Goal: Information Seeking & Learning: Learn about a topic

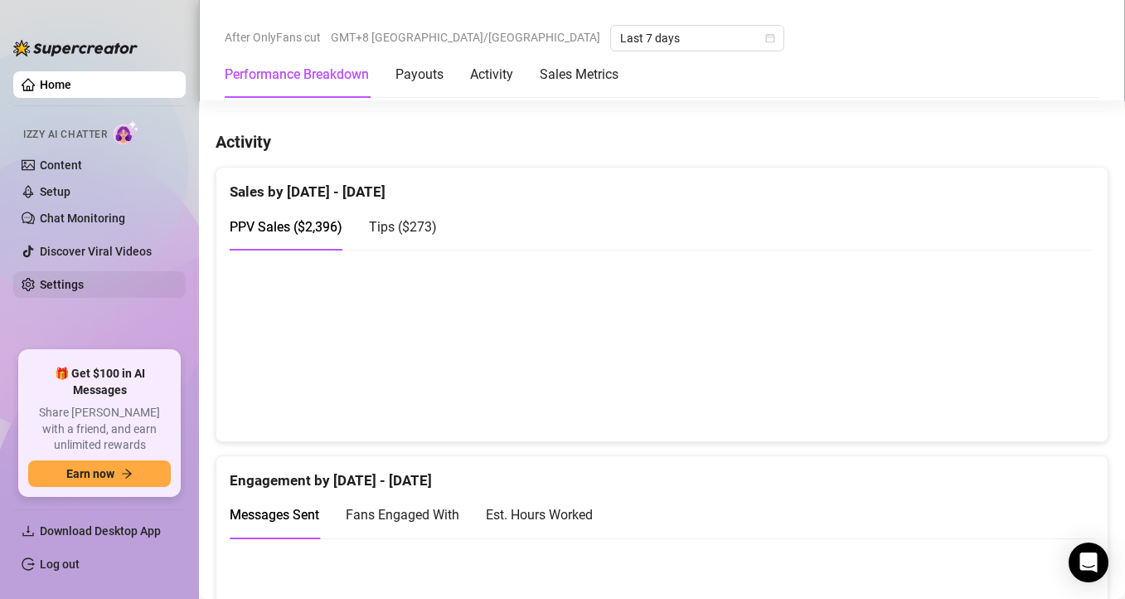
scroll to position [1014, 0]
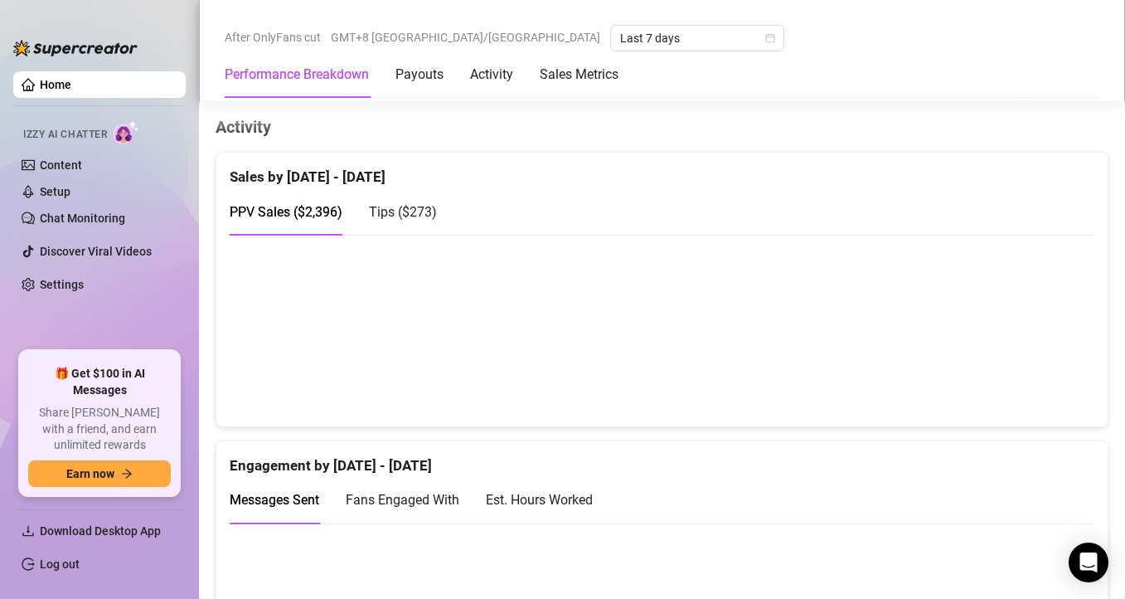
click at [1027, 384] on canvas at bounding box center [656, 330] width 852 height 166
click at [1034, 379] on canvas at bounding box center [656, 330] width 852 height 166
click at [1030, 381] on canvas at bounding box center [656, 330] width 852 height 166
click at [878, 233] on div "PPV Sales ( $2,396 ) Tips ( $273 )" at bounding box center [662, 211] width 865 height 47
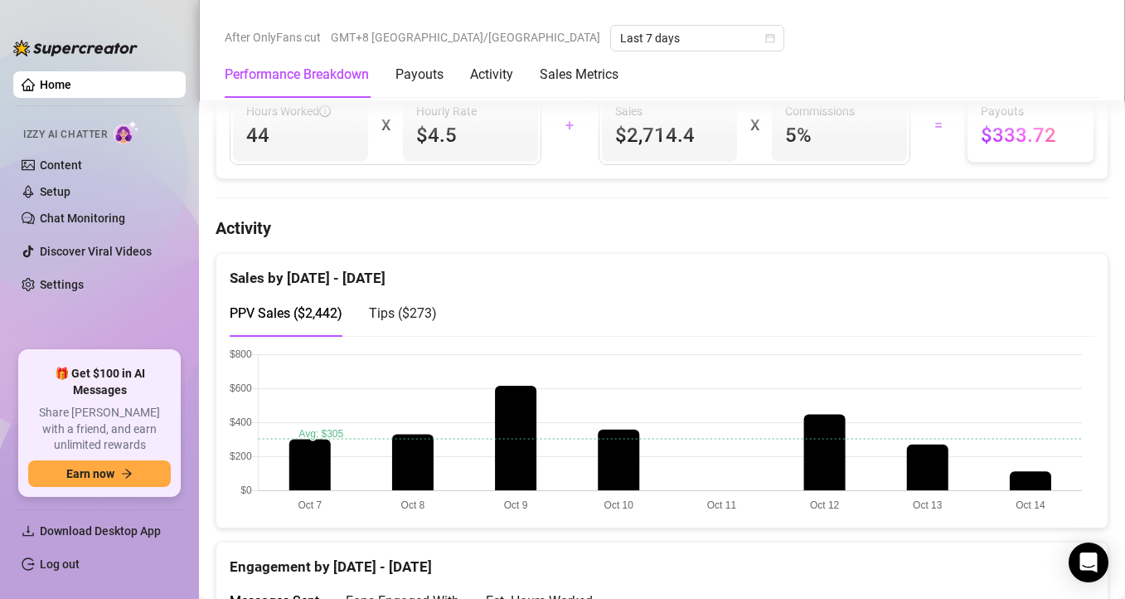
scroll to position [952, 0]
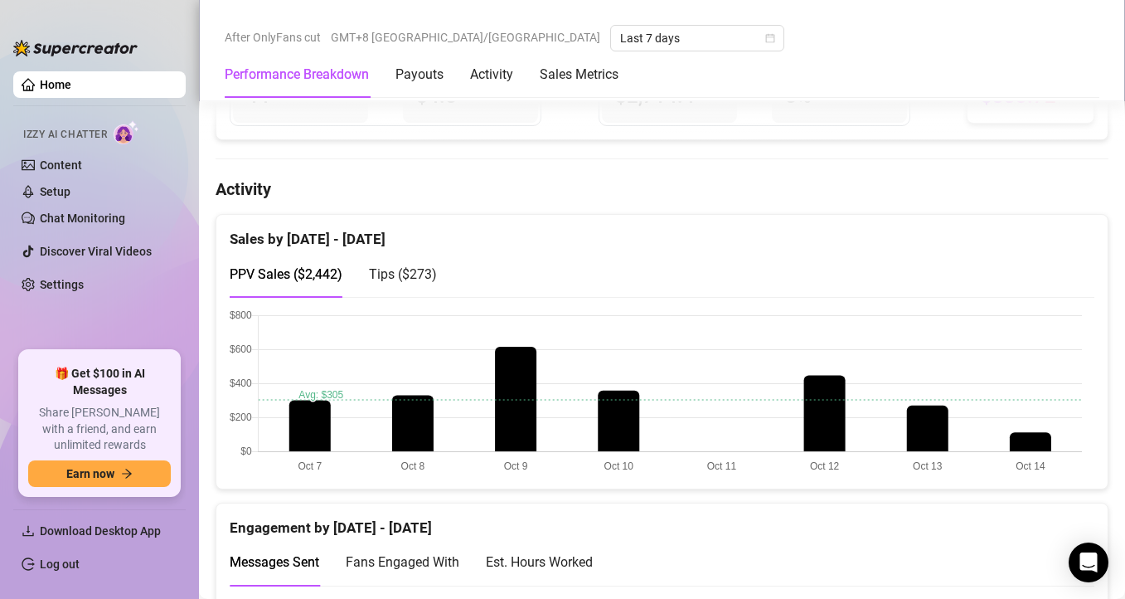
click at [1037, 439] on canvas at bounding box center [656, 392] width 852 height 166
click at [686, 527] on div "Engagement by [DATE] - [DATE]" at bounding box center [662, 521] width 865 height 36
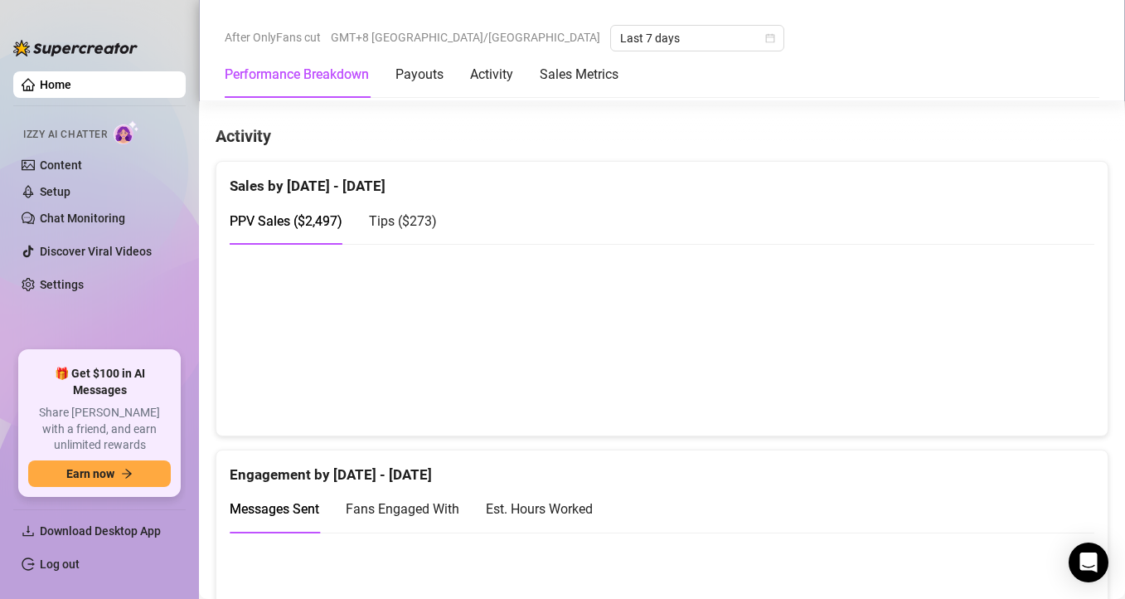
scroll to position [1029, 0]
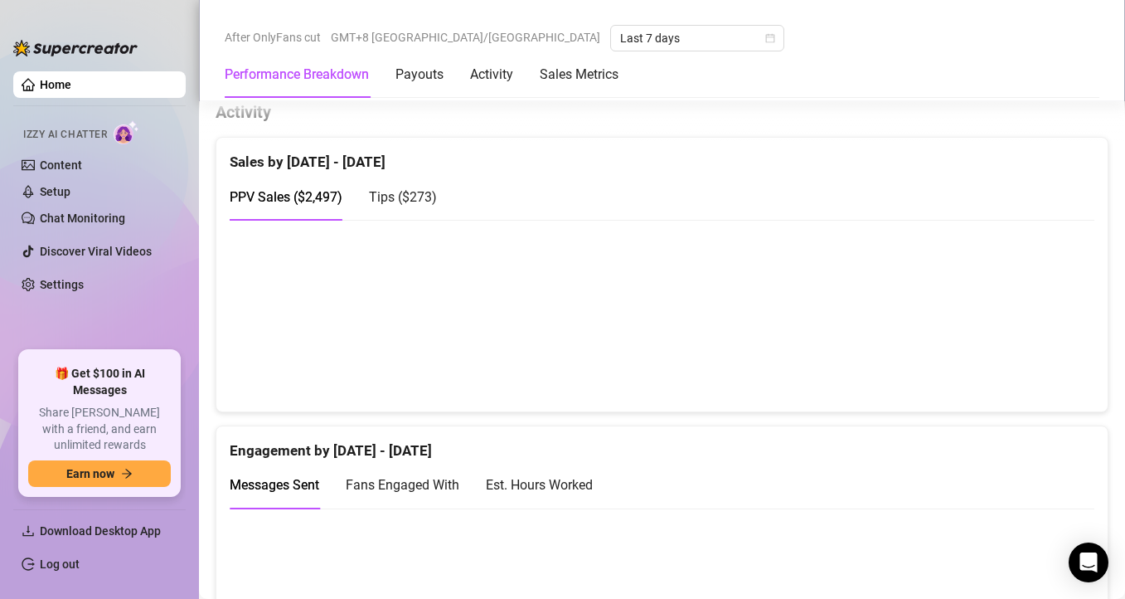
click at [877, 287] on canvas at bounding box center [656, 315] width 852 height 166
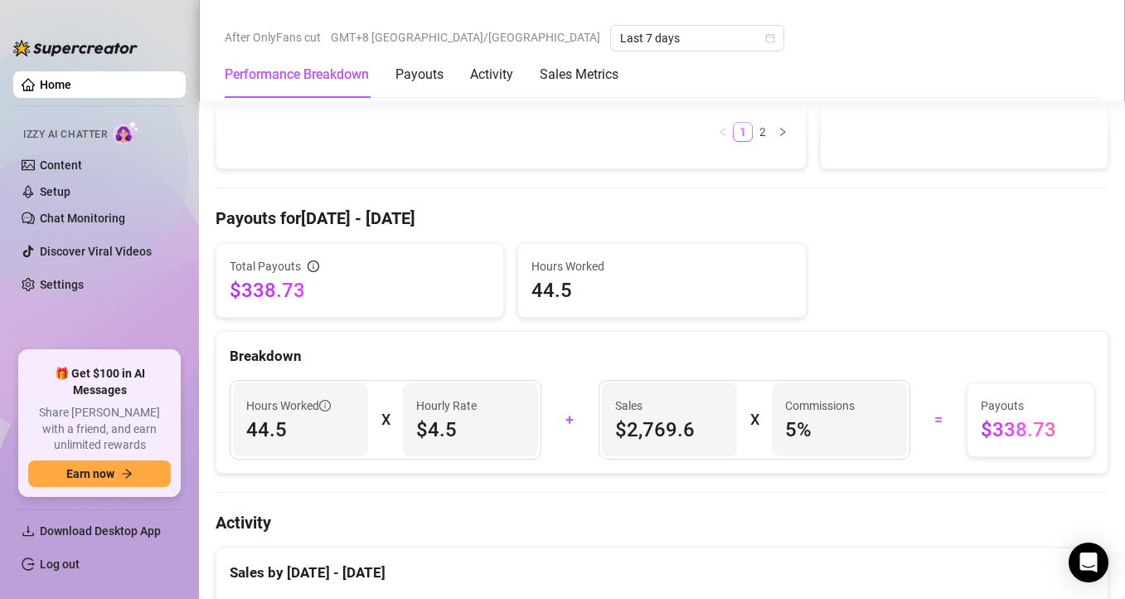
scroll to position [1048, 0]
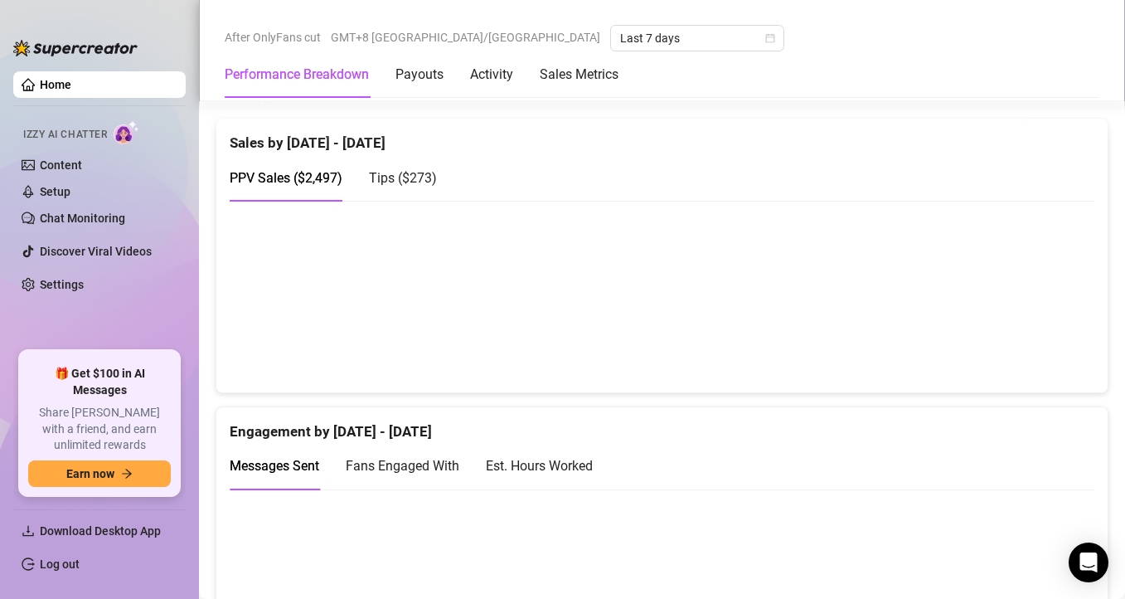
click at [825, 311] on canvas at bounding box center [656, 296] width 852 height 166
click at [935, 327] on canvas at bounding box center [656, 296] width 852 height 166
click at [819, 297] on canvas at bounding box center [656, 296] width 852 height 166
drag, startPoint x: 613, startPoint y: 318, endPoint x: 548, endPoint y: 300, distance: 67.0
click at [613, 317] on canvas at bounding box center [656, 296] width 852 height 166
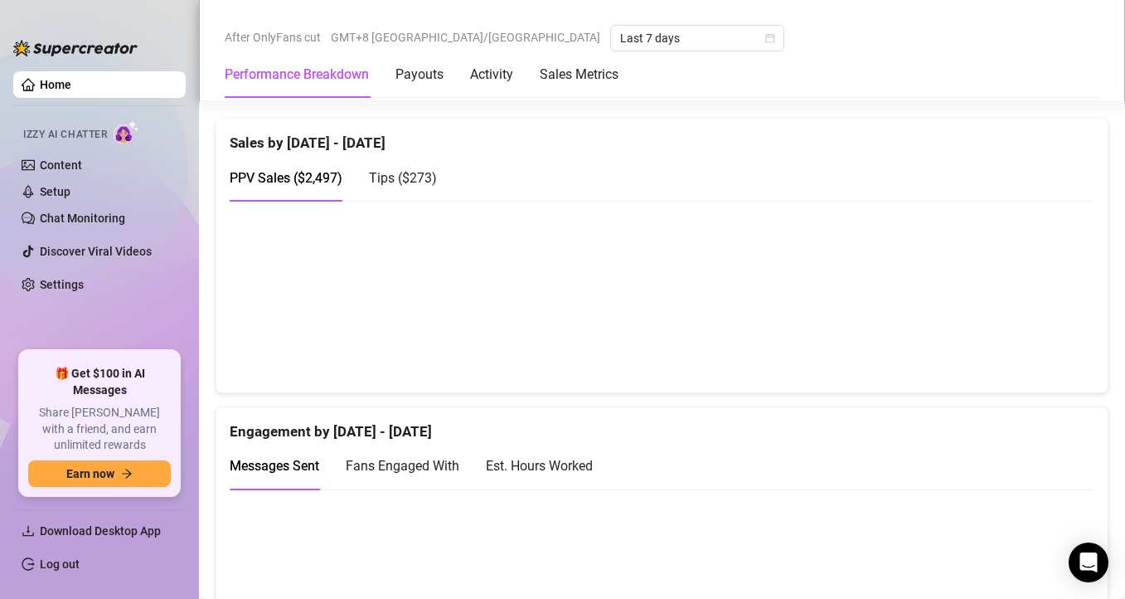
click at [954, 203] on div "PPV Sales ( $2,497 ) Tips ( $273 )" at bounding box center [662, 184] width 865 height 61
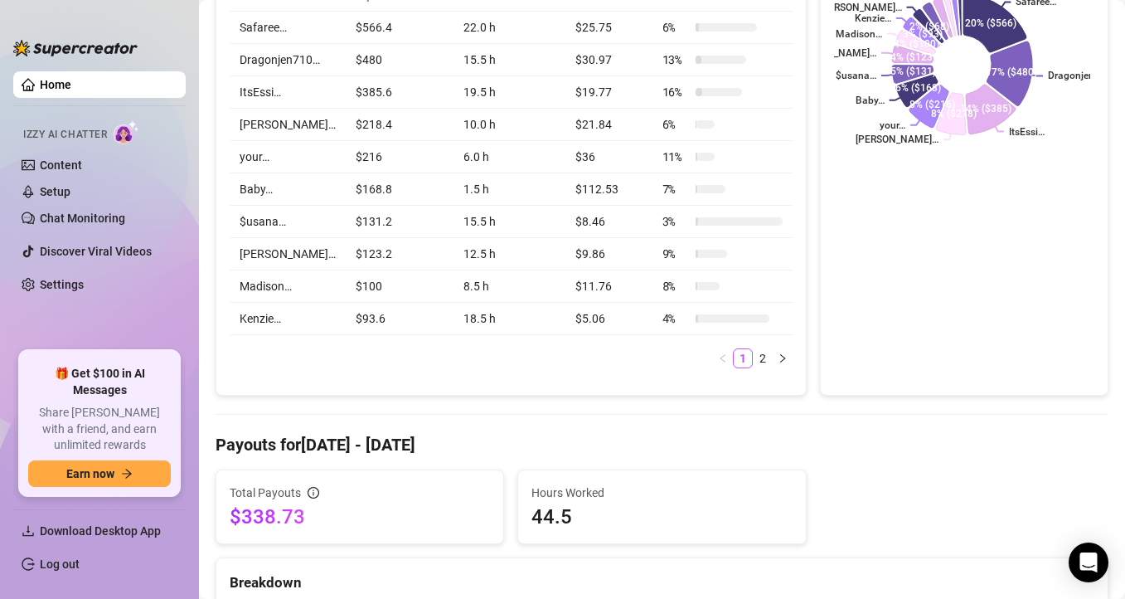
scroll to position [0, 0]
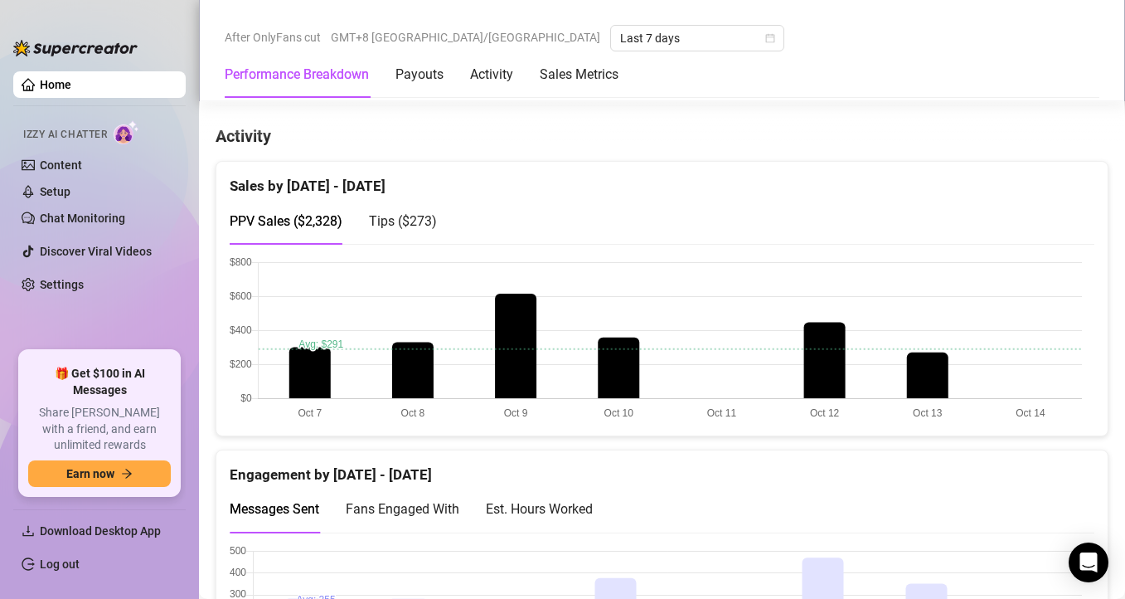
scroll to position [933, 0]
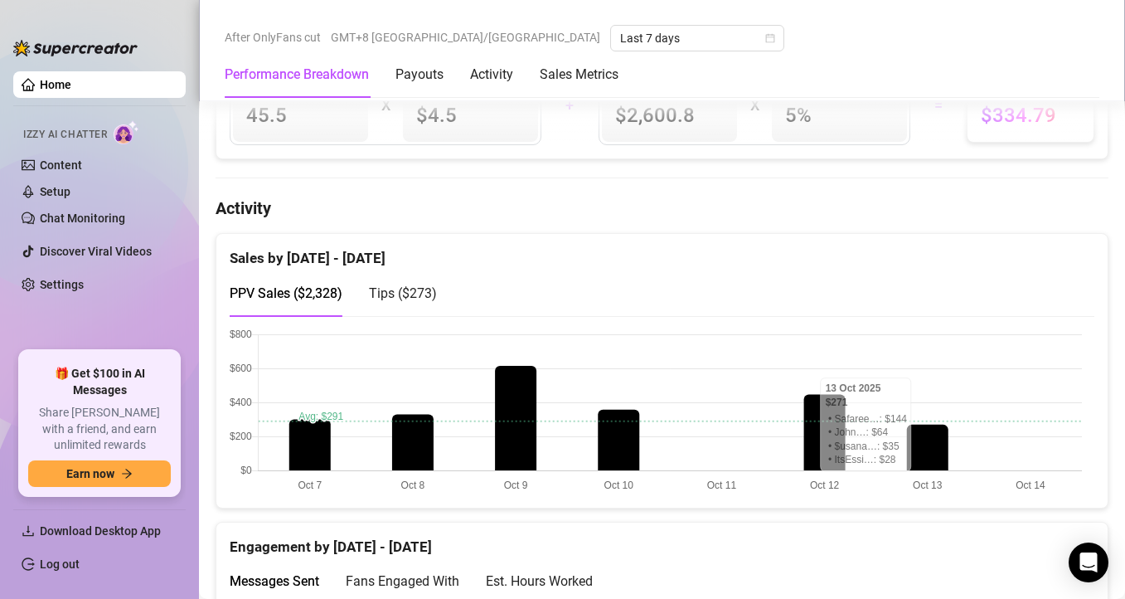
click at [1030, 469] on canvas at bounding box center [656, 411] width 852 height 166
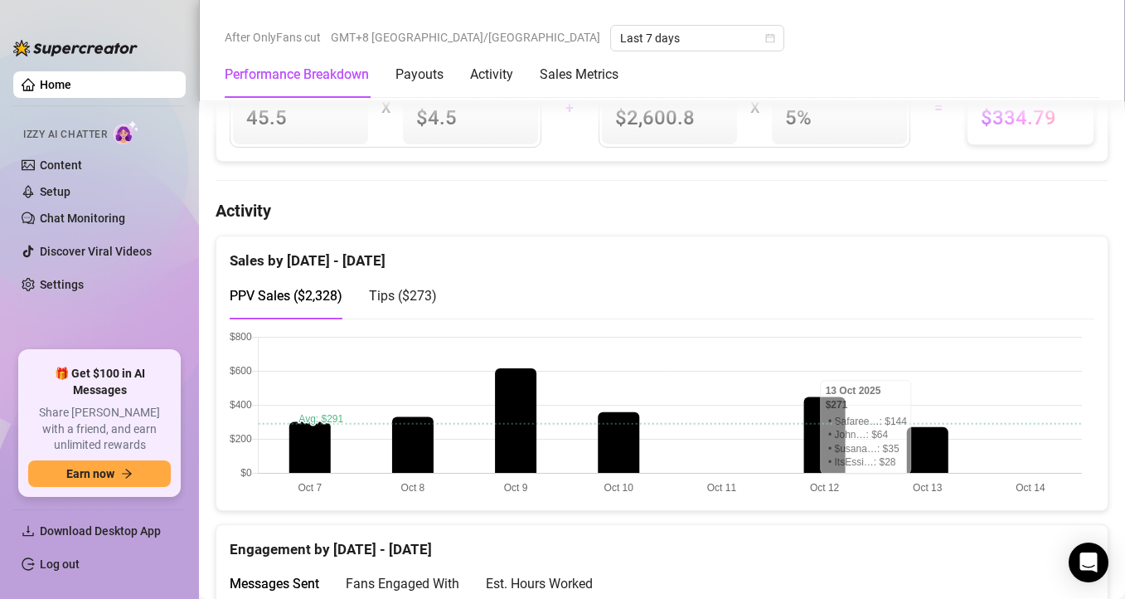
scroll to position [930, 0]
click at [1029, 471] on canvas at bounding box center [656, 415] width 852 height 166
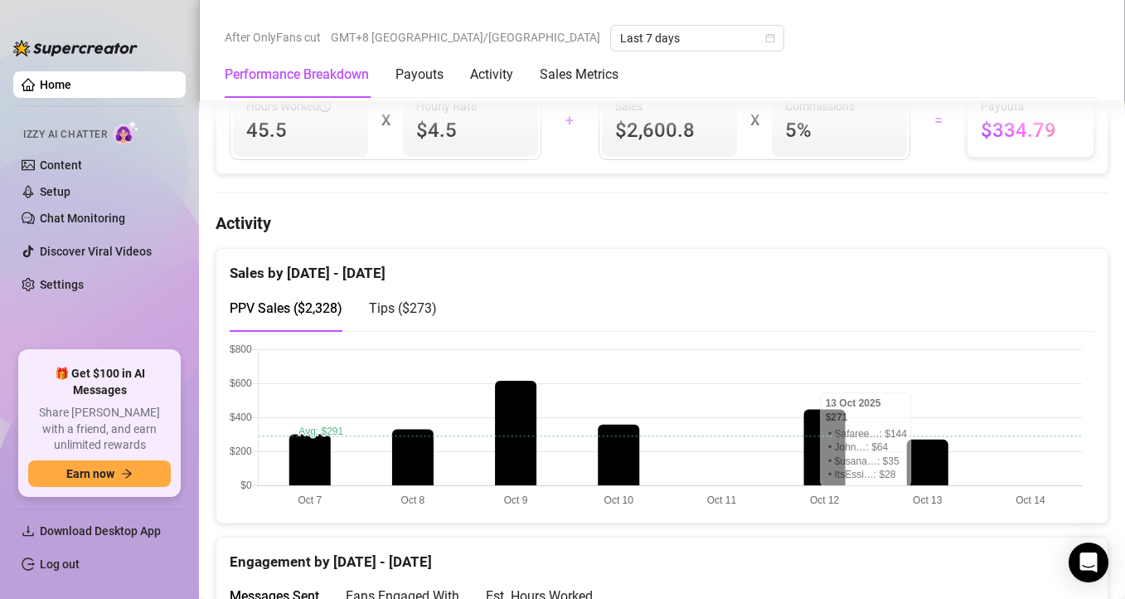
scroll to position [914, 0]
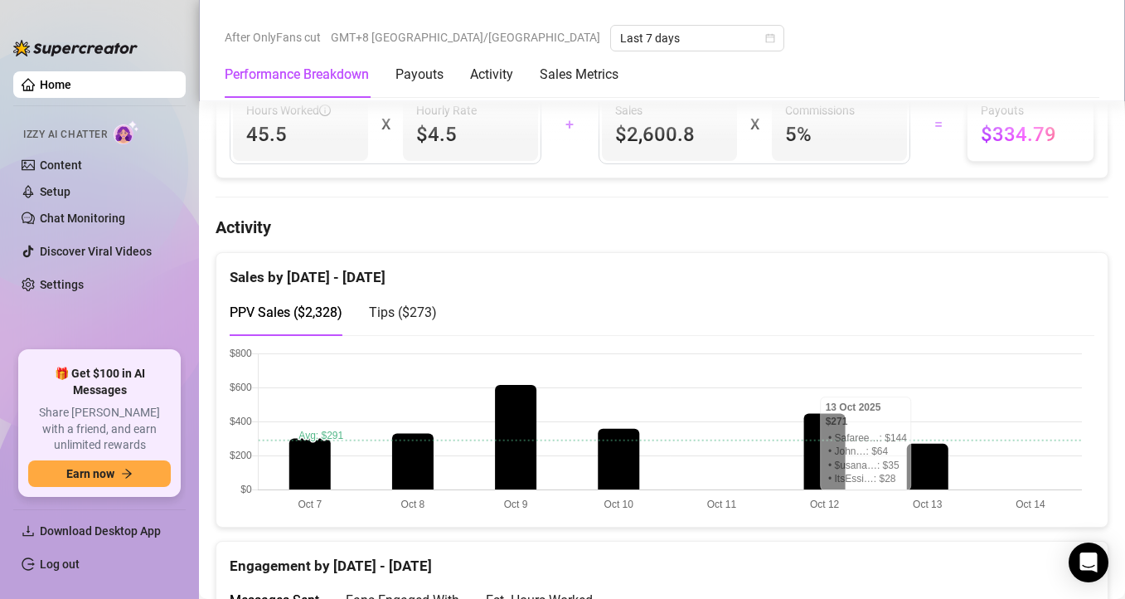
click at [415, 305] on span "Tips ( $273 )" at bounding box center [403, 312] width 68 height 16
click at [1031, 492] on canvas at bounding box center [656, 430] width 852 height 166
click at [328, 306] on span "PPV Sales ( $2,328 )" at bounding box center [286, 312] width 113 height 16
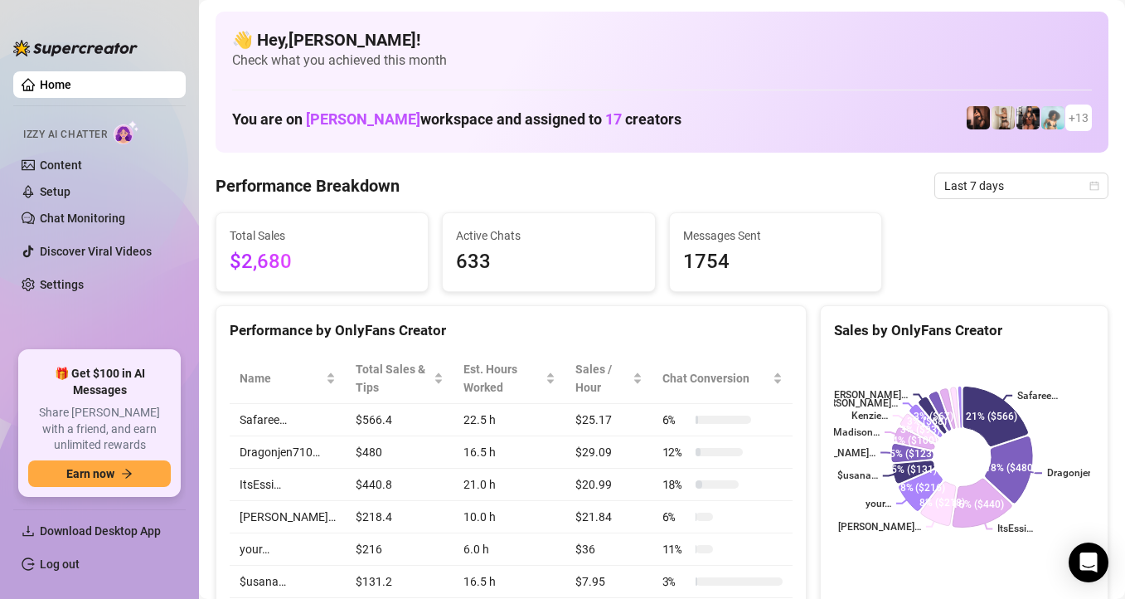
click at [1050, 353] on rect at bounding box center [962, 456] width 256 height 207
click at [1037, 353] on rect at bounding box center [962, 456] width 256 height 207
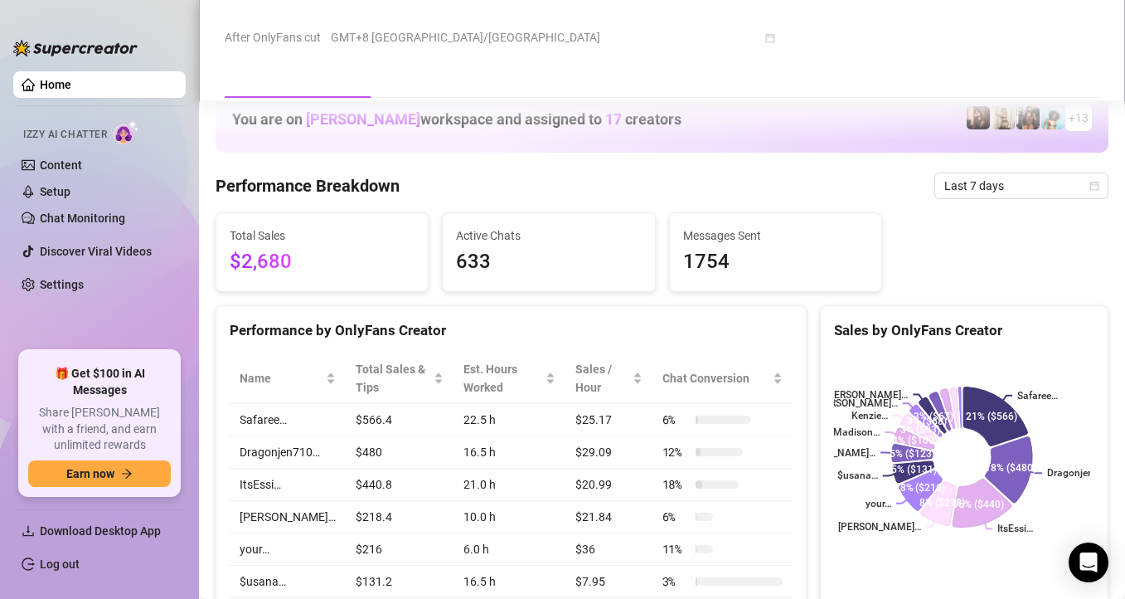
scroll to position [1261, 0]
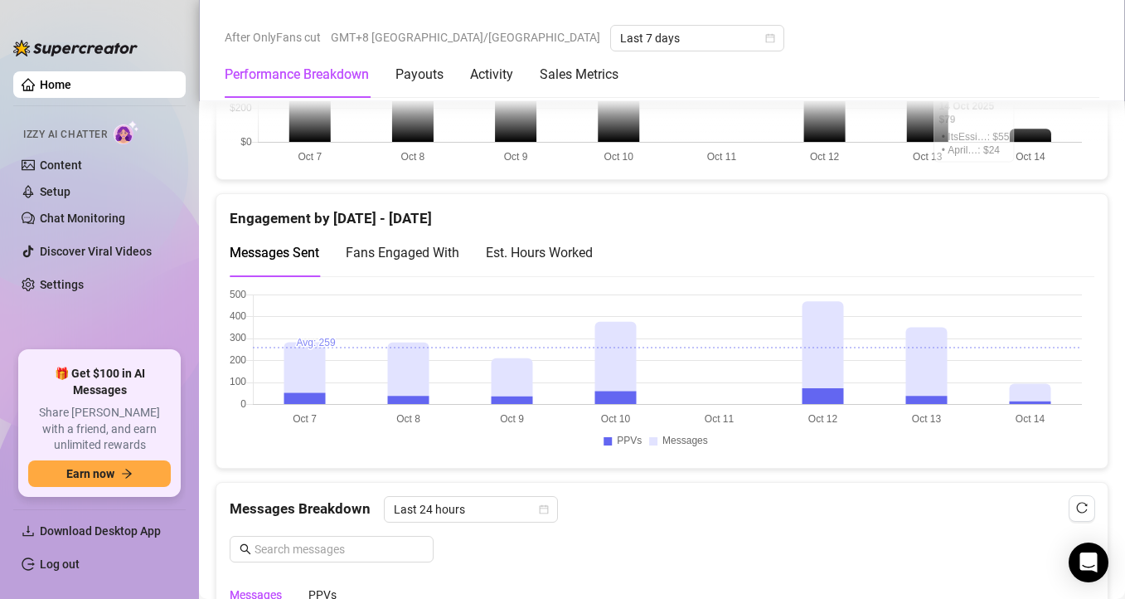
click at [982, 289] on canvas at bounding box center [656, 372] width 852 height 166
click at [901, 276] on div "Engagement by [DATE] - [DATE] Messages Sent Fans Engaged With Est. Hours Worked" at bounding box center [661, 235] width 891 height 82
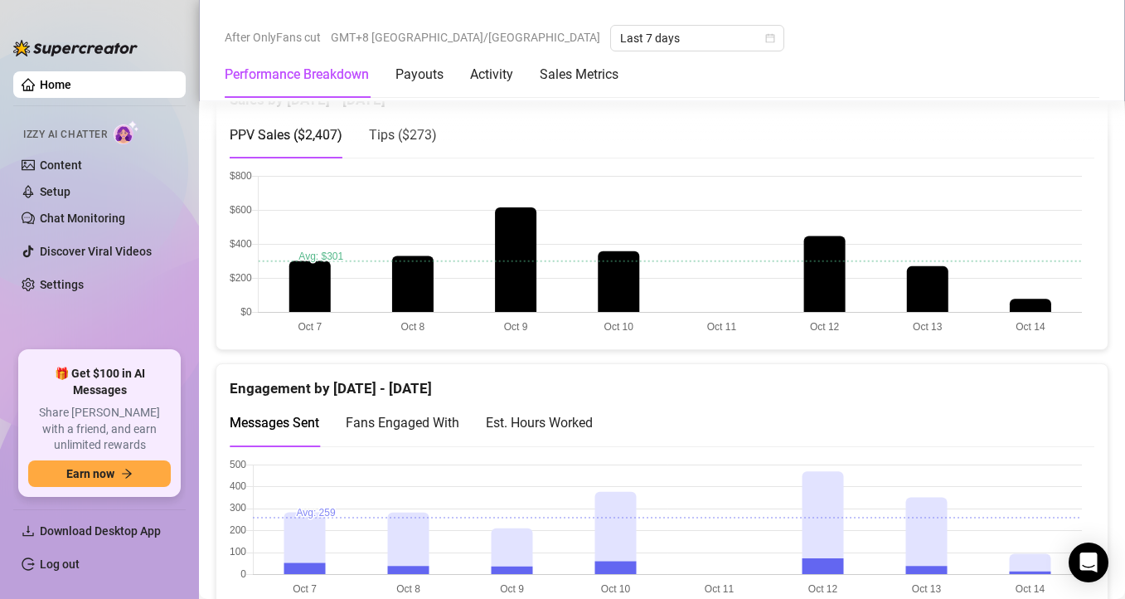
click at [1034, 306] on canvas at bounding box center [656, 253] width 852 height 166
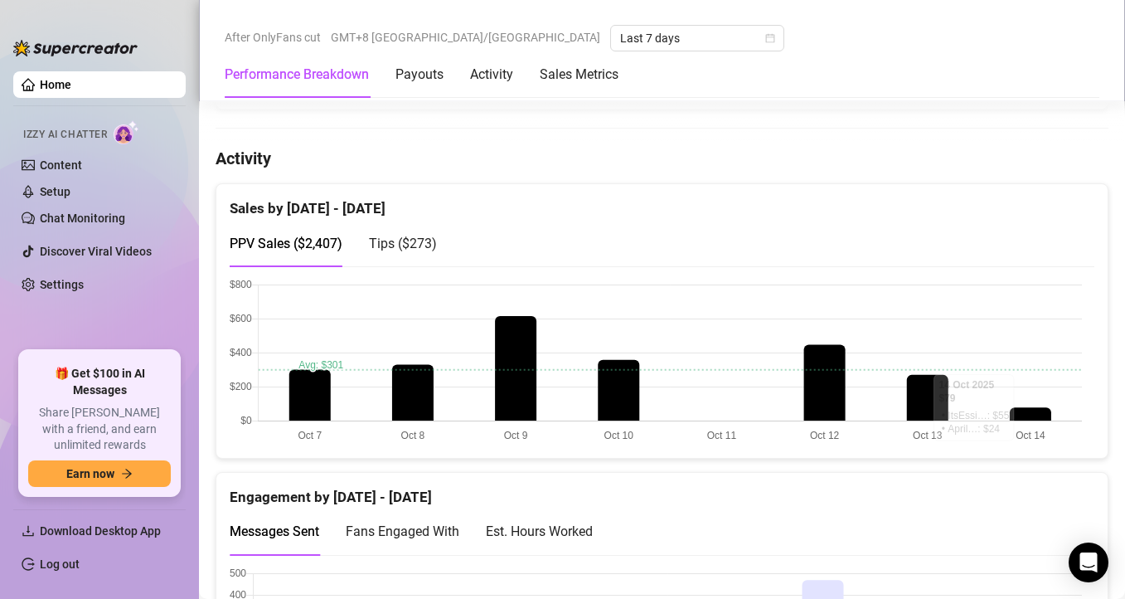
click at [1023, 413] on canvas at bounding box center [656, 362] width 852 height 166
